Goal: Check status: Check status

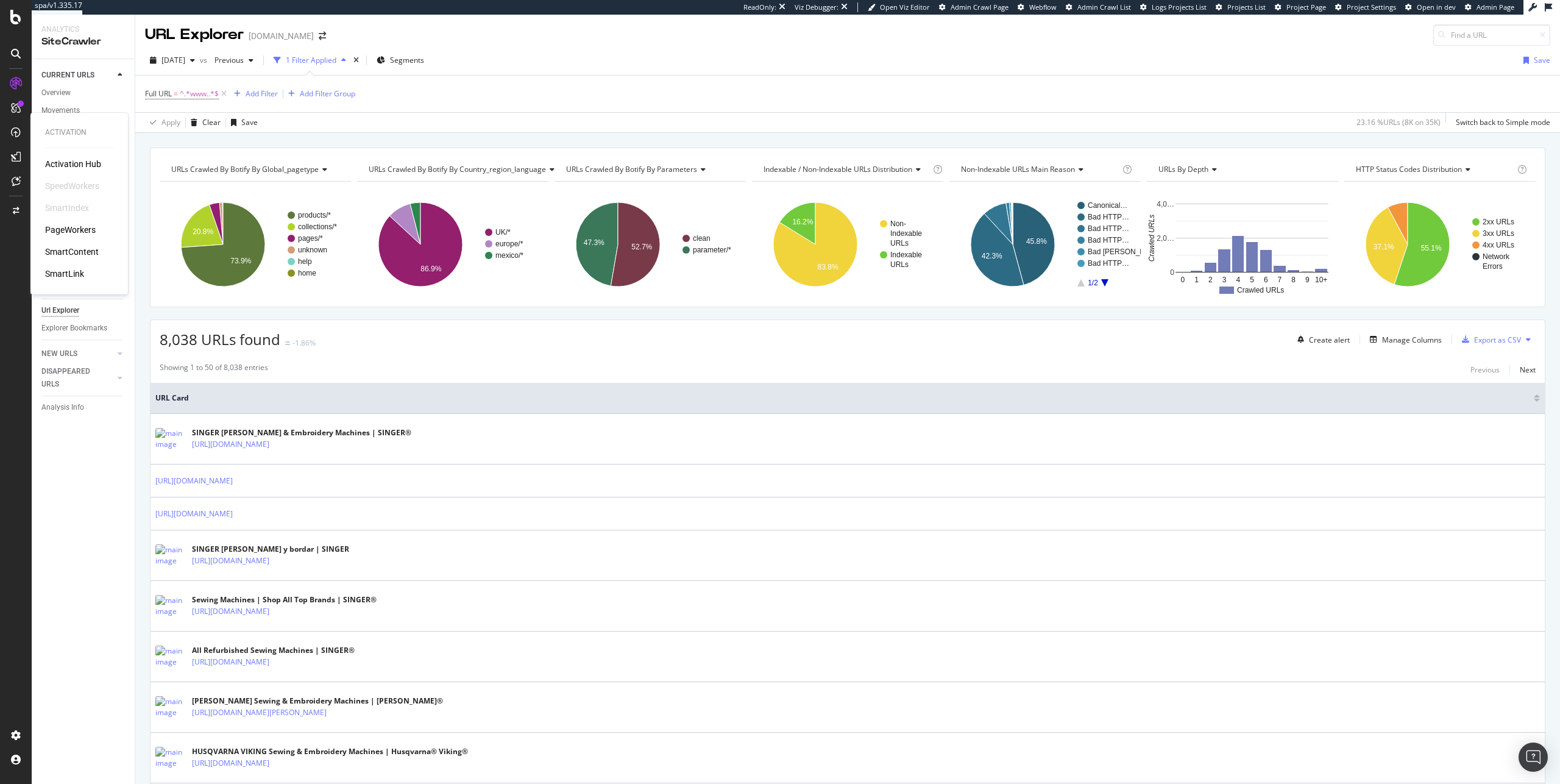
click at [82, 231] on div "PageWorkers" at bounding box center [70, 229] width 51 height 12
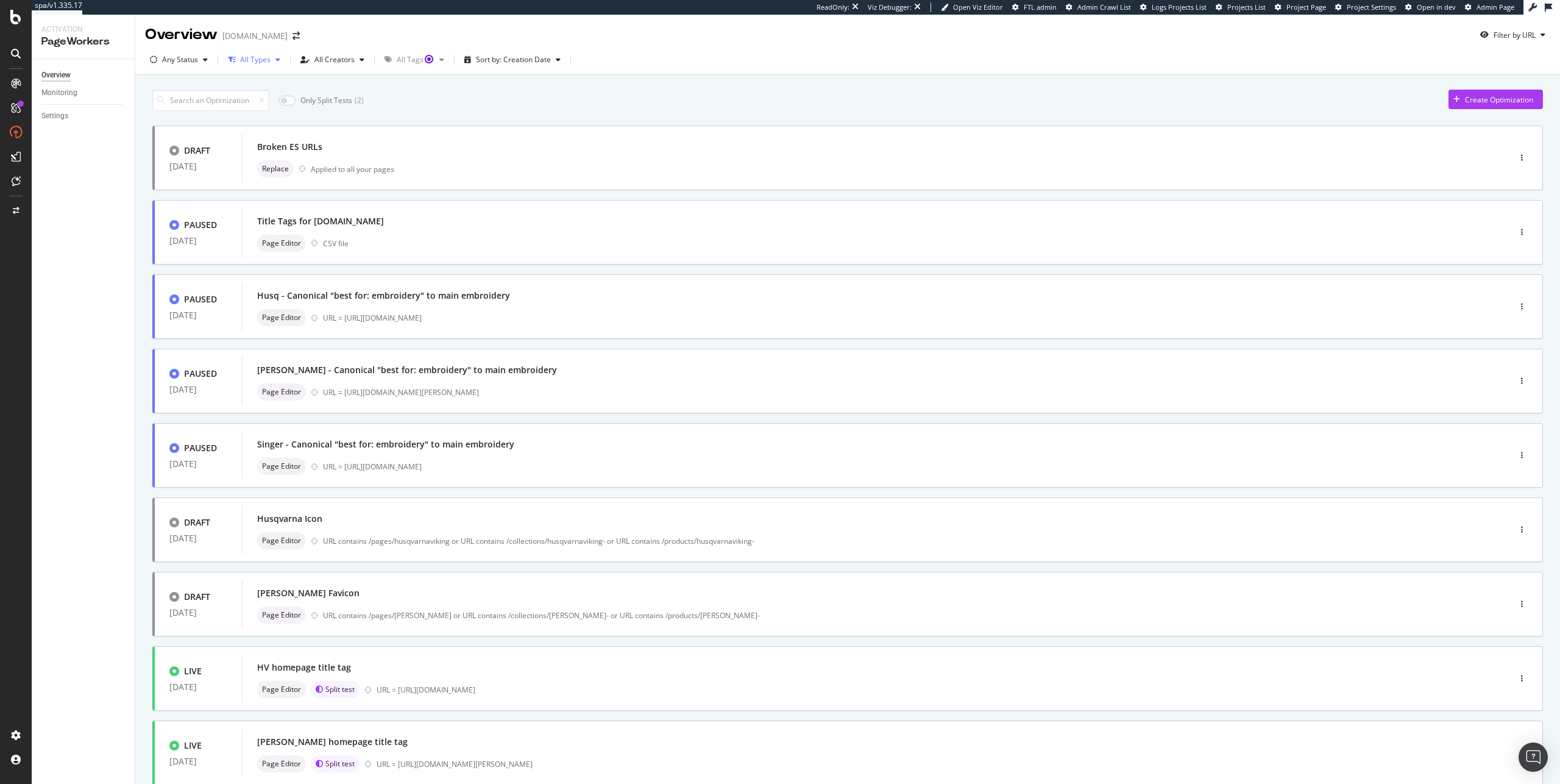
click at [266, 61] on div "All Types" at bounding box center [255, 60] width 31 height 8
click at [198, 59] on div "button" at bounding box center [205, 60] width 14 height 8
click at [182, 103] on div "Live" at bounding box center [177, 105] width 13 height 11
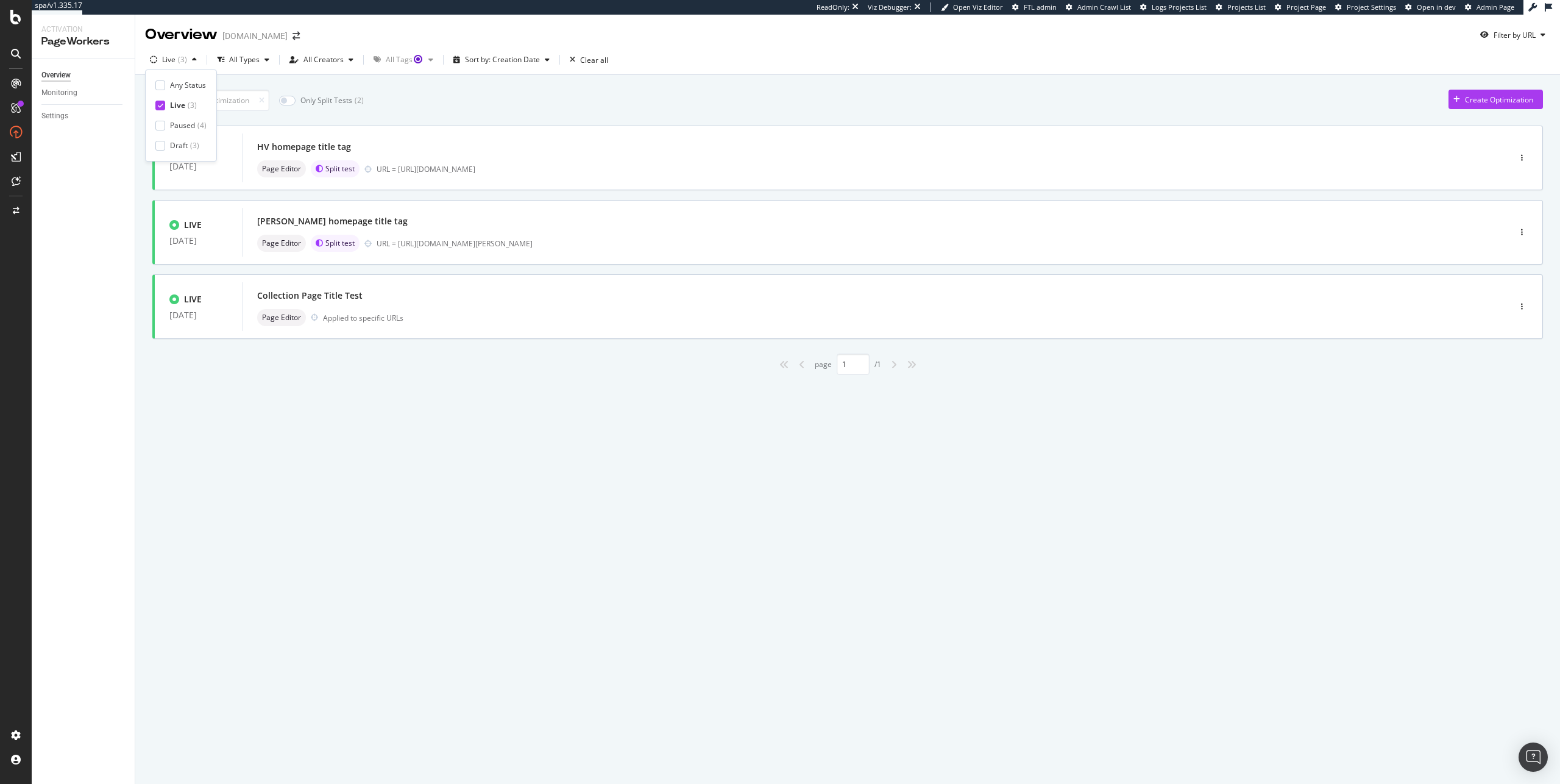
click at [646, 106] on div "Only Split Tests ( 2 ) Create Optimization" at bounding box center [847, 100] width 1391 height 21
click at [598, 156] on div "HV homepage title tag Page Editor Split test URL = [URL][DOMAIN_NAME]" at bounding box center [857, 158] width 1201 height 39
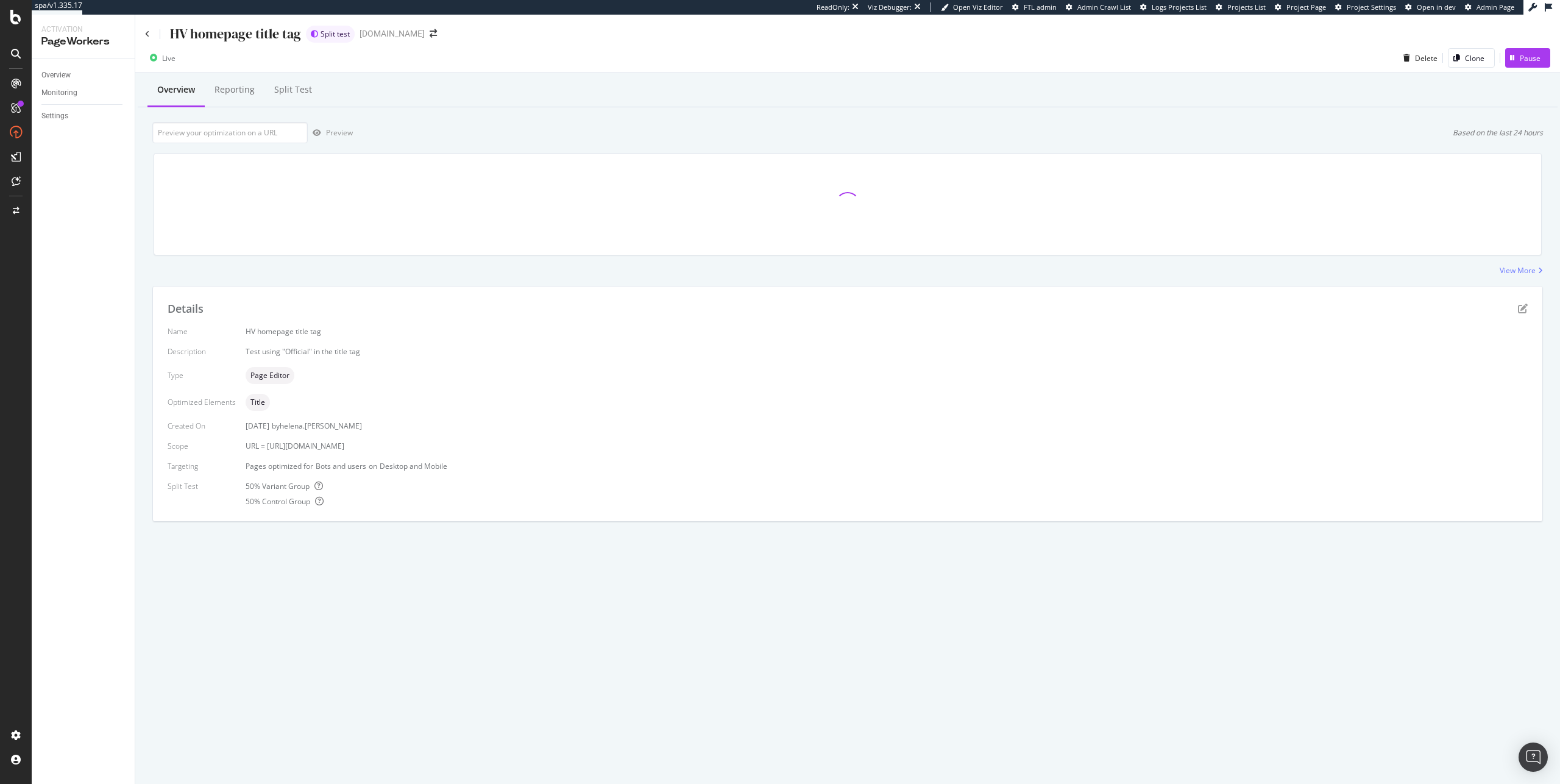
click at [691, 118] on div "Overview Reporting Split Test Preview Based on the last 24 hours View More Deta…" at bounding box center [847, 319] width 1425 height 491
click at [148, 37] on div "HV homepage title tag" at bounding box center [223, 34] width 156 height 19
click at [146, 31] on icon at bounding box center [148, 34] width 5 height 8
